Goal: Task Accomplishment & Management: Complete application form

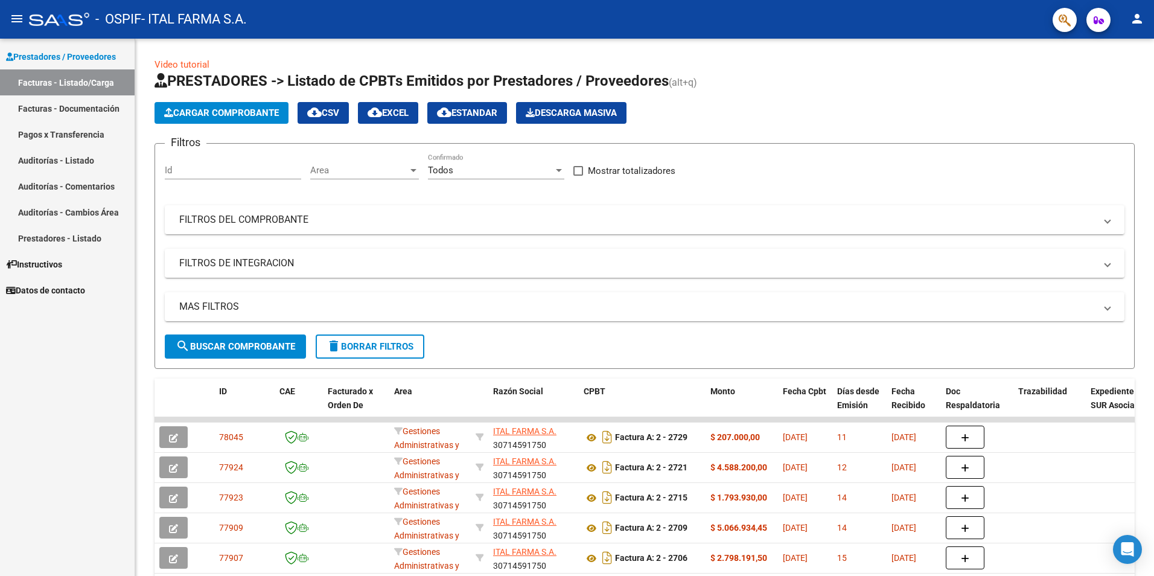
scroll to position [231, 0]
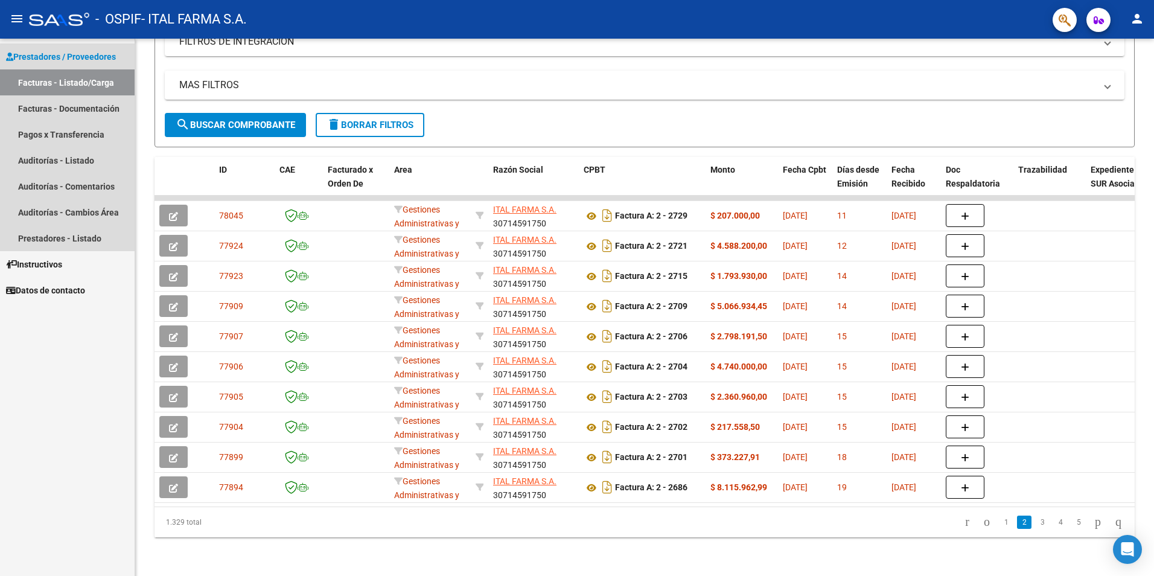
click at [64, 85] on link "Facturas - Listado/Carga" at bounding box center [67, 82] width 135 height 26
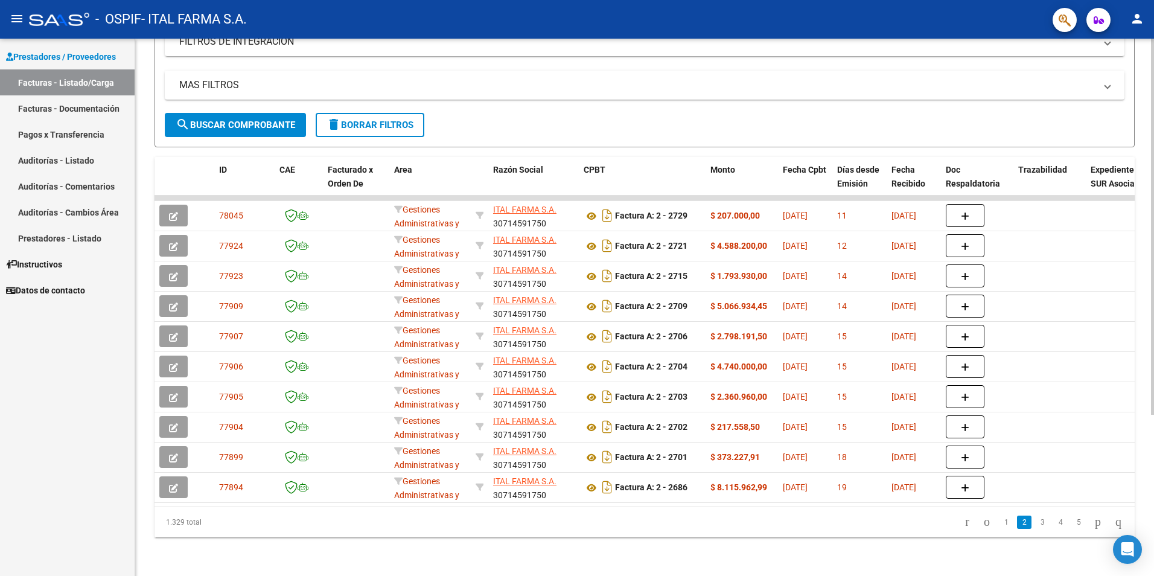
click at [215, 123] on button "search Buscar Comprobante" at bounding box center [235, 125] width 141 height 24
click at [89, 110] on link "Facturas - Documentación" at bounding box center [67, 108] width 135 height 26
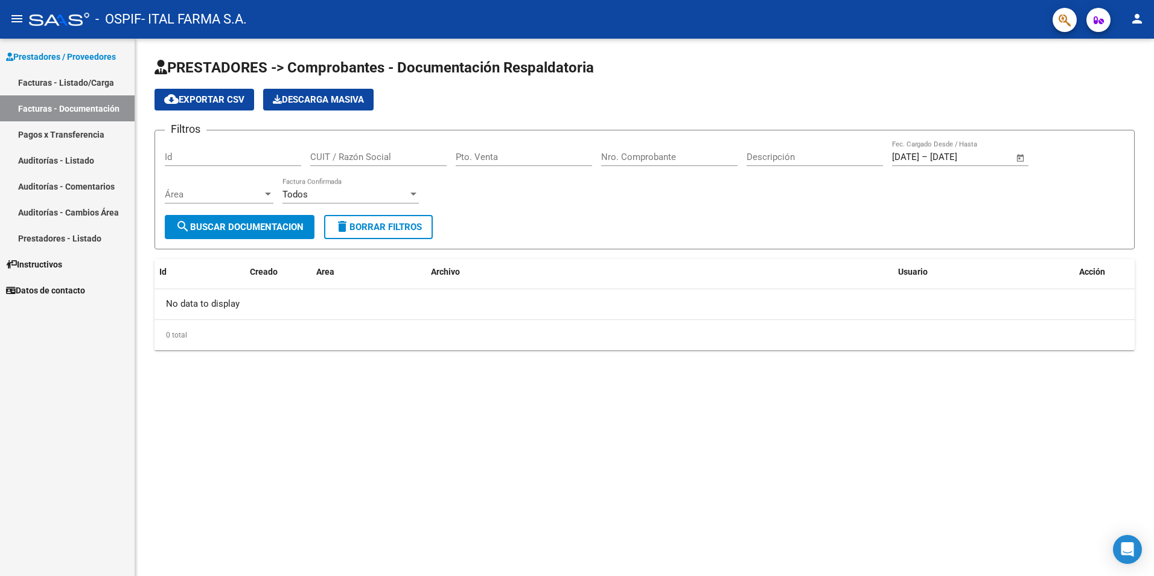
click at [219, 100] on span "cloud_download Exportar CSV" at bounding box center [204, 99] width 80 height 11
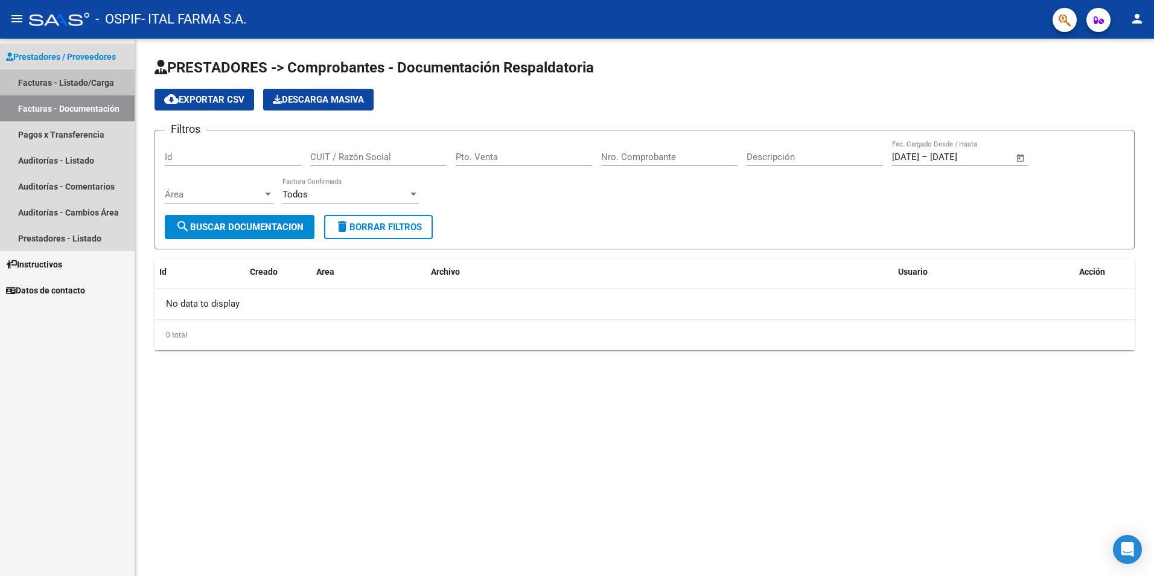
click at [74, 82] on link "Facturas - Listado/Carga" at bounding box center [67, 82] width 135 height 26
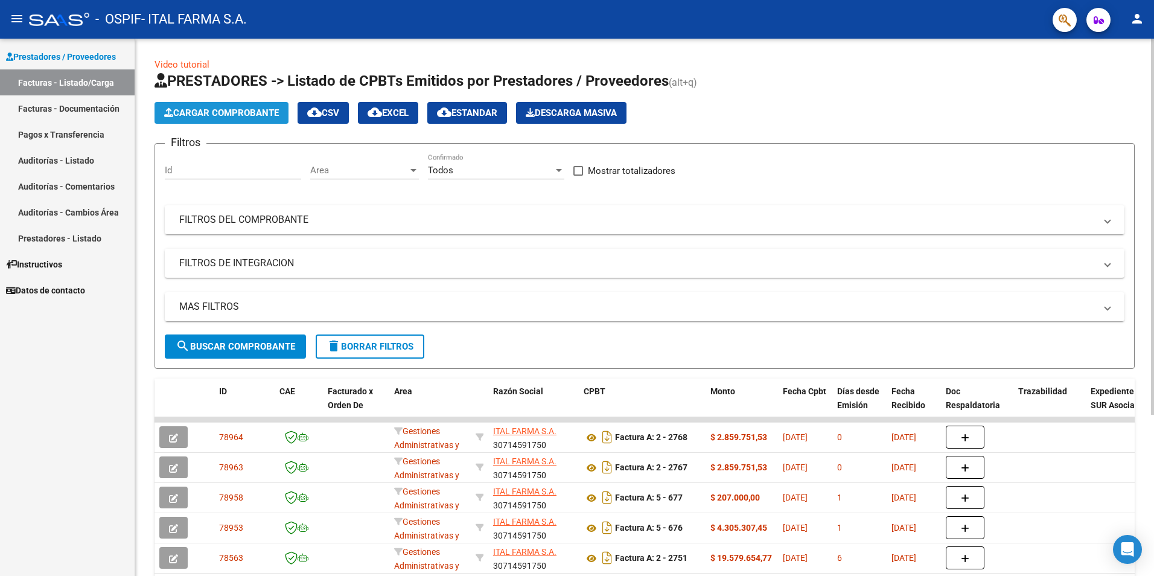
click at [231, 115] on span "Cargar Comprobante" at bounding box center [221, 112] width 115 height 11
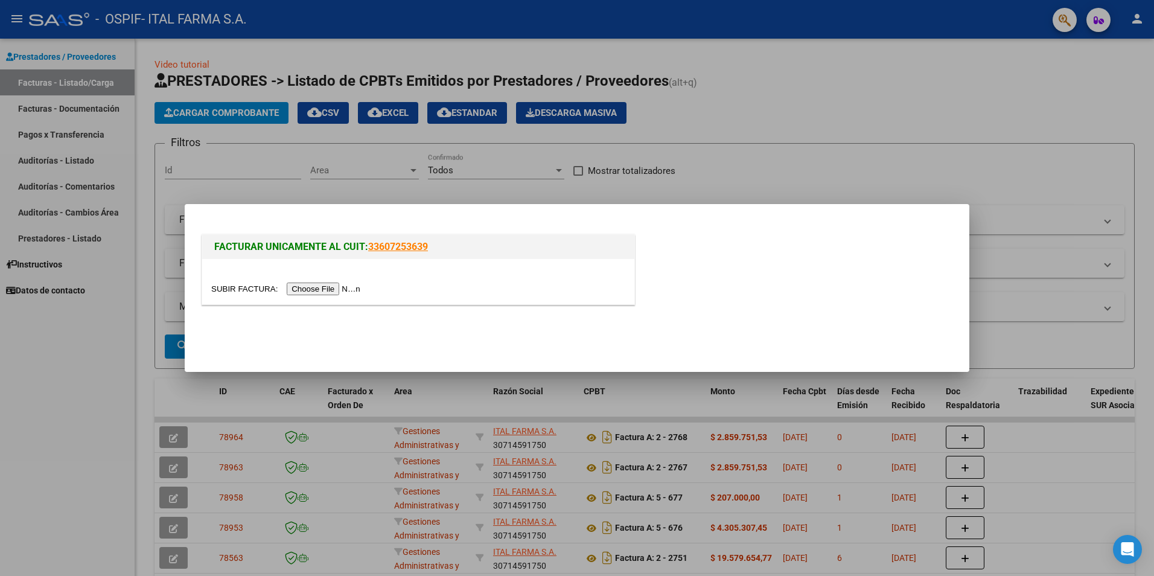
click at [307, 288] on input "file" at bounding box center [287, 288] width 153 height 13
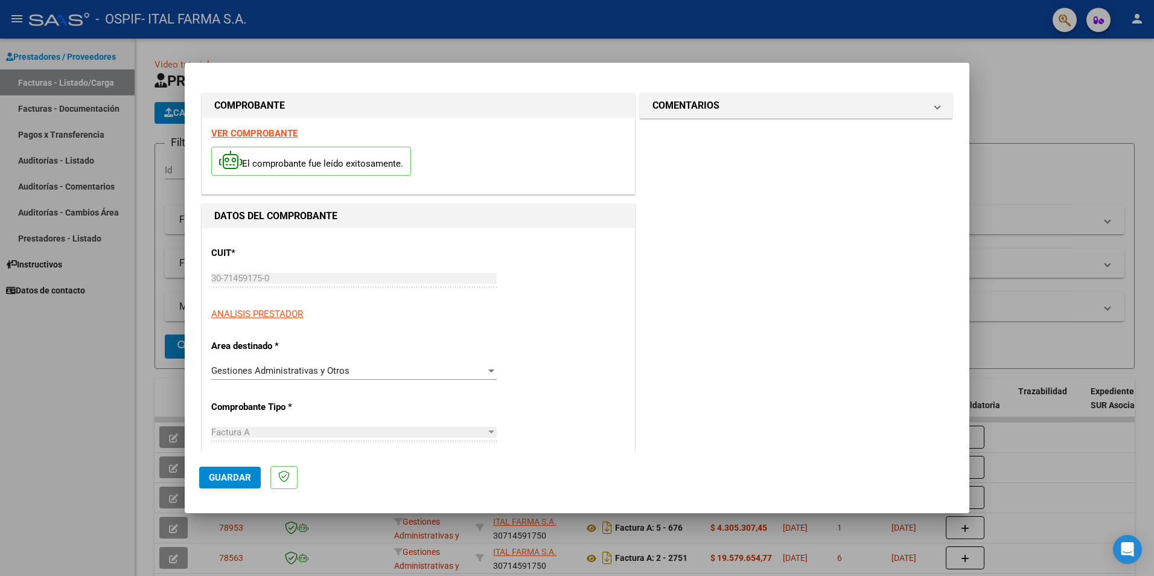
click at [231, 484] on button "Guardar" at bounding box center [230, 478] width 62 height 22
